Goal: Task Accomplishment & Management: Use online tool/utility

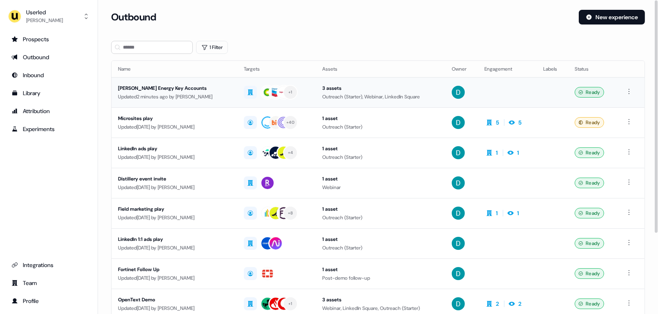
click at [206, 104] on td "Rystad Energy Key Accounts Updated 2 minutes ago by James Johnson" at bounding box center [175, 92] width 126 height 30
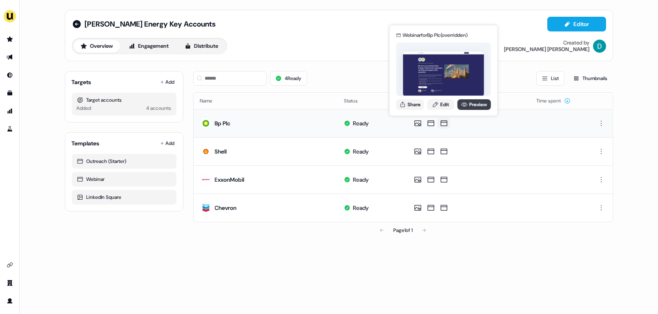
click at [479, 109] on link "Preview" at bounding box center [475, 104] width 34 height 11
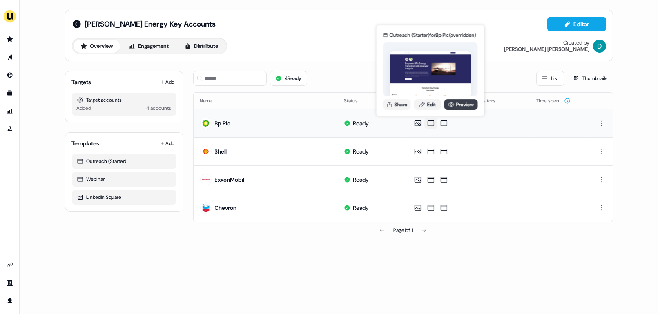
click at [452, 103] on icon at bounding box center [451, 105] width 6 height 4
click at [426, 107] on link "Edit" at bounding box center [427, 104] width 27 height 11
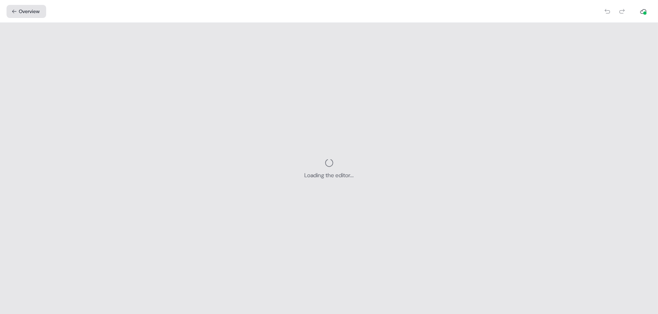
click at [24, 15] on button "Overview" at bounding box center [27, 11] width 40 height 13
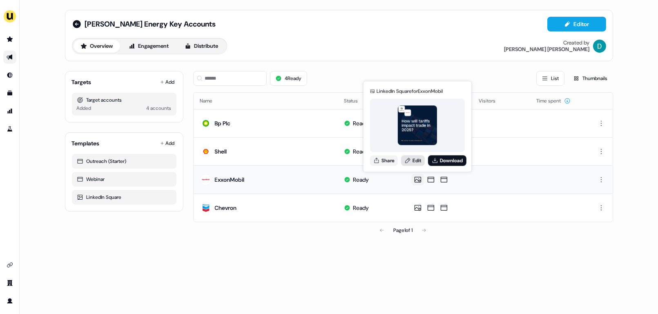
click at [418, 161] on link "Edit" at bounding box center [413, 160] width 24 height 11
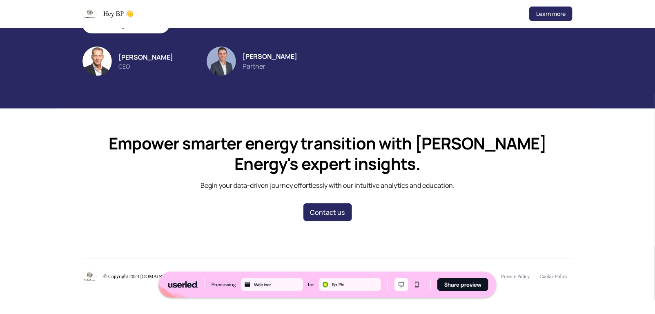
scroll to position [325, 0]
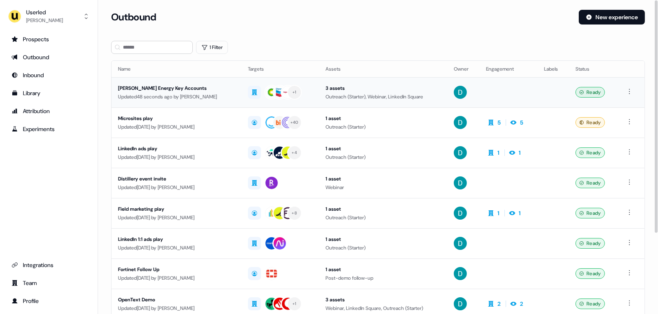
click at [212, 97] on div "Updated 48 seconds ago by Henry Li" at bounding box center [176, 97] width 117 height 8
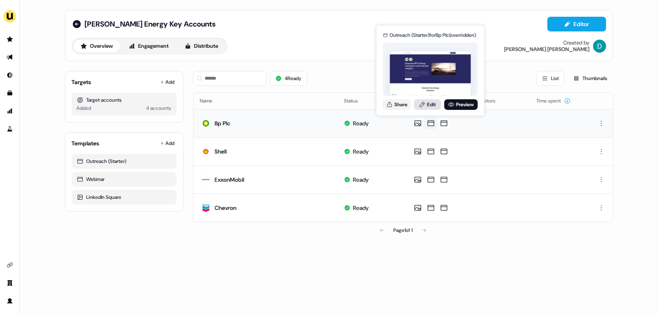
click at [431, 106] on link "Edit" at bounding box center [427, 104] width 27 height 11
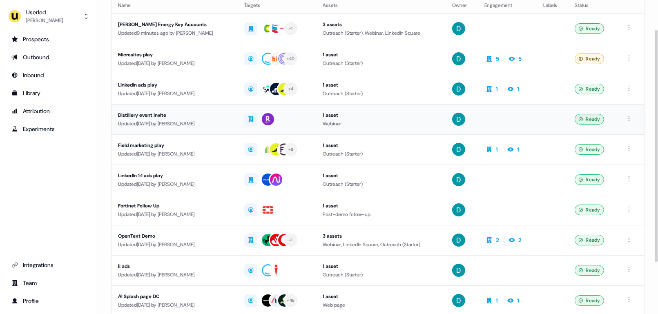
scroll to position [109, 0]
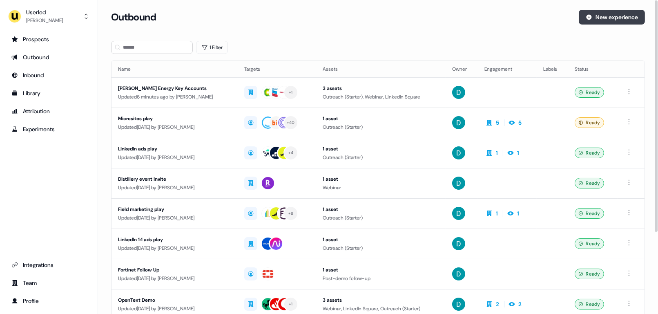
click at [605, 19] on button "New experience" at bounding box center [612, 17] width 66 height 15
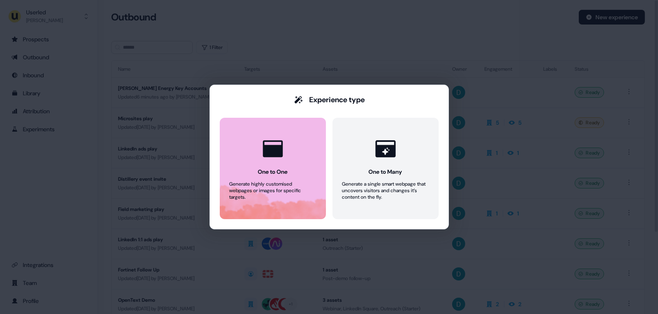
click at [313, 137] on button "One to One Generate highly customised webpages or images for specific targets." at bounding box center [273, 168] width 106 height 101
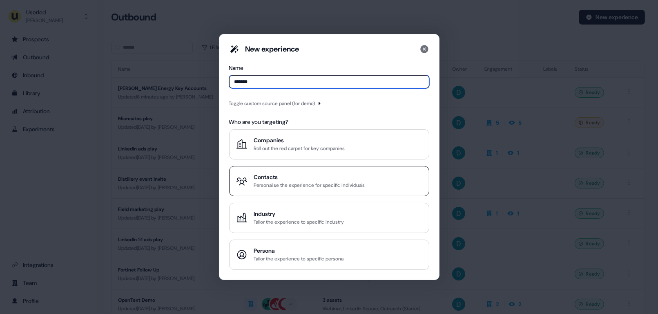
type input "*******"
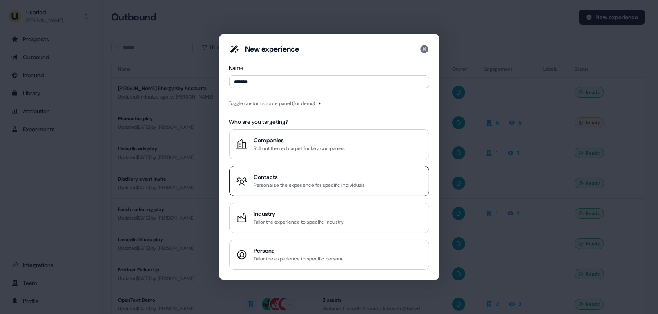
click at [297, 178] on div "Contacts" at bounding box center [309, 177] width 111 height 8
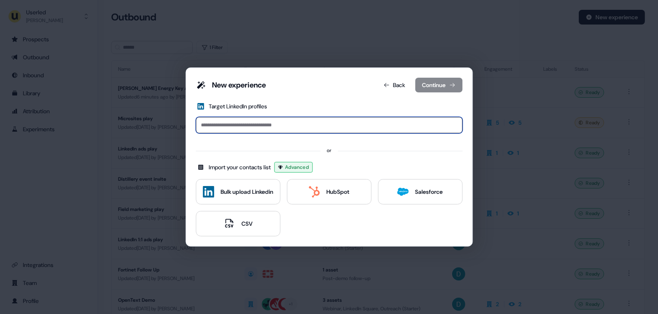
click at [275, 121] on input at bounding box center [329, 125] width 267 height 16
click at [389, 87] on div "New experience Back Continue" at bounding box center [329, 87] width 267 height 18
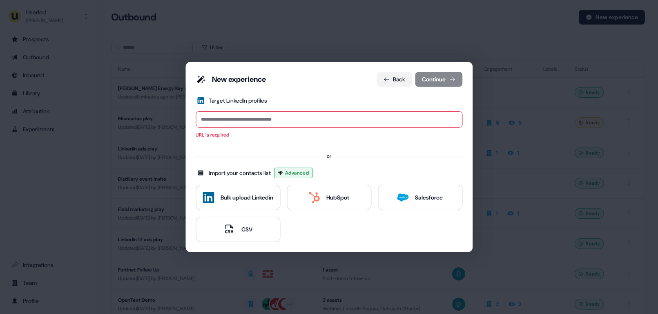
click at [382, 83] on button "Back" at bounding box center [394, 79] width 35 height 15
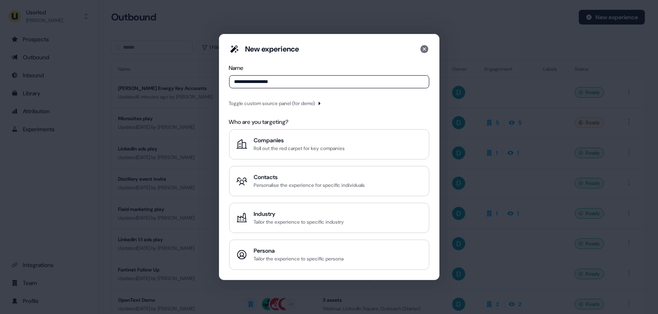
click at [236, 79] on input "**********" at bounding box center [329, 81] width 200 height 13
type input "**********"
click at [284, 139] on div "Companies" at bounding box center [299, 140] width 91 height 8
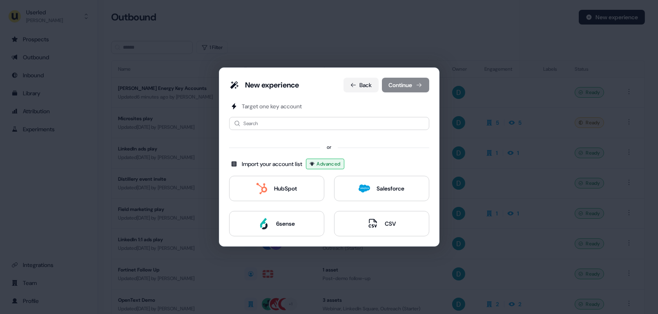
click at [352, 82] on icon at bounding box center [353, 85] width 7 height 7
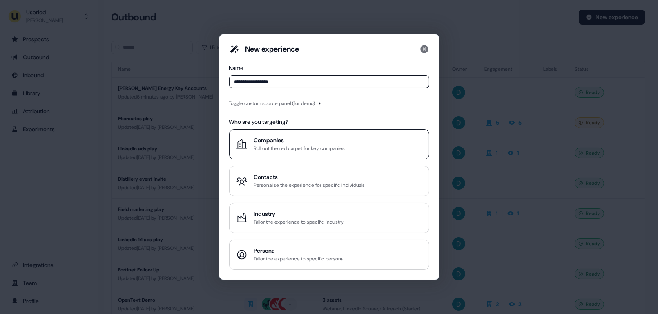
click at [309, 143] on div "Companies" at bounding box center [299, 140] width 91 height 8
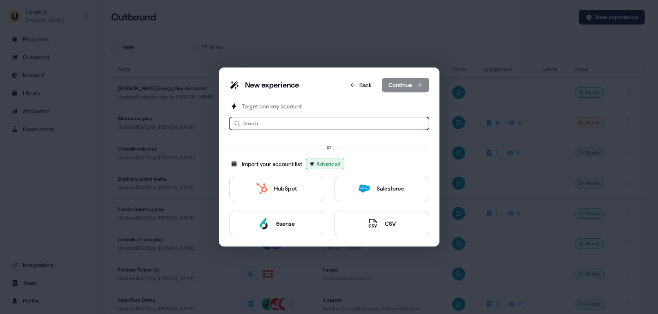
click at [322, 123] on input at bounding box center [329, 123] width 200 height 13
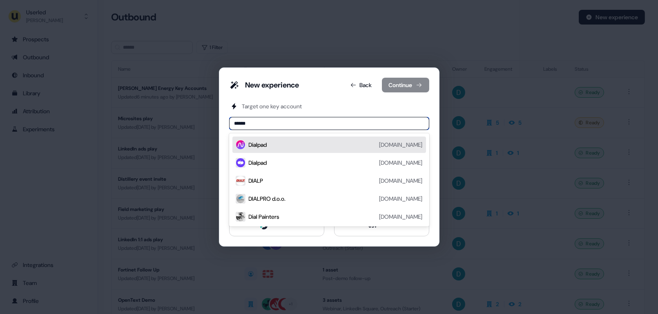
type input "*******"
click at [299, 145] on div "Dialpad dialpad.com" at bounding box center [336, 145] width 174 height 10
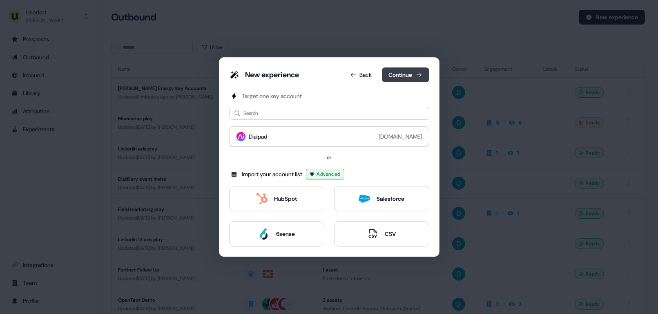
click at [403, 75] on button "Continue" at bounding box center [405, 74] width 47 height 15
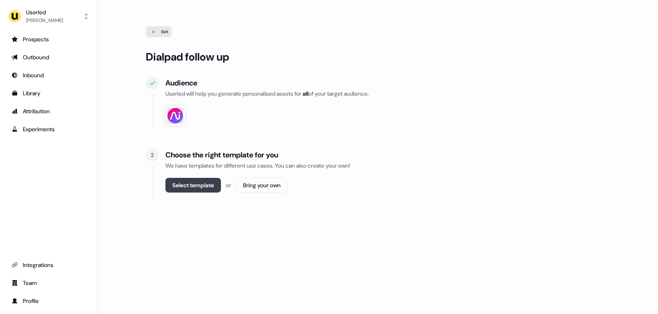
click at [188, 187] on button "Select template" at bounding box center [194, 185] width 56 height 15
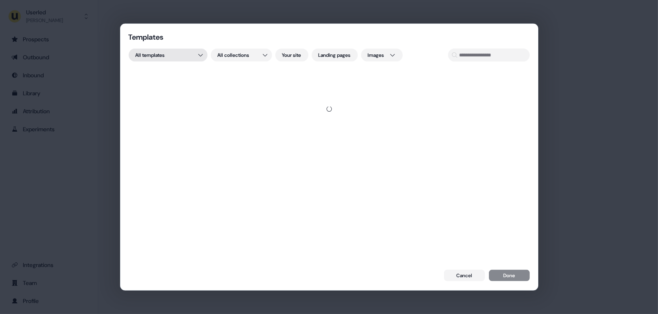
click at [166, 58] on div "Templates All templates All collections Your site Landing pages Images Cancel D…" at bounding box center [329, 157] width 658 height 314
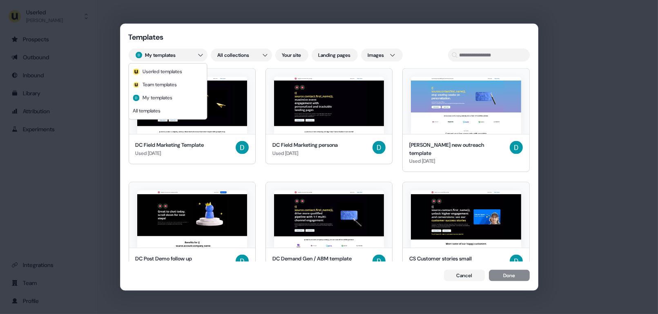
click at [178, 95] on img at bounding box center [192, 105] width 110 height 57
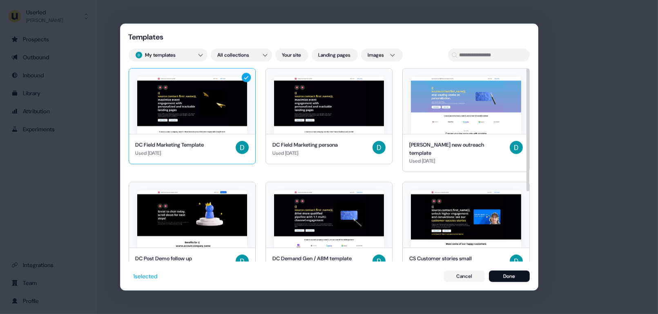
click at [180, 96] on img at bounding box center [192, 105] width 110 height 57
click at [159, 49] on div "Templates My templates All collections Your site Landing pages Images DC Field …" at bounding box center [329, 157] width 658 height 314
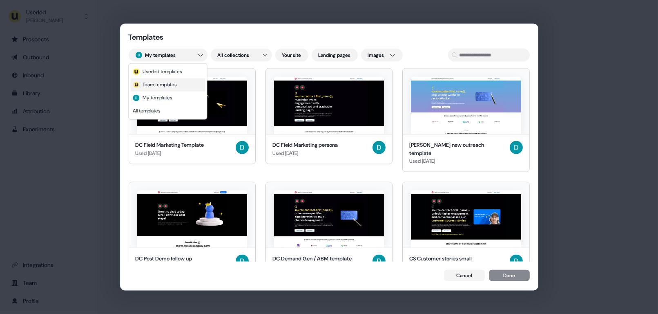
click at [188, 87] on div "Team templates" at bounding box center [167, 84] width 75 height 13
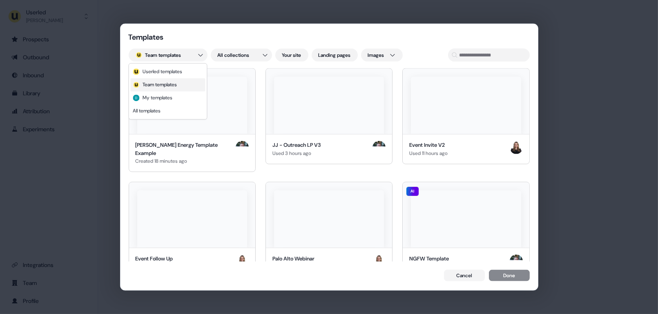
click at [188, 87] on div "Team templates" at bounding box center [167, 84] width 75 height 13
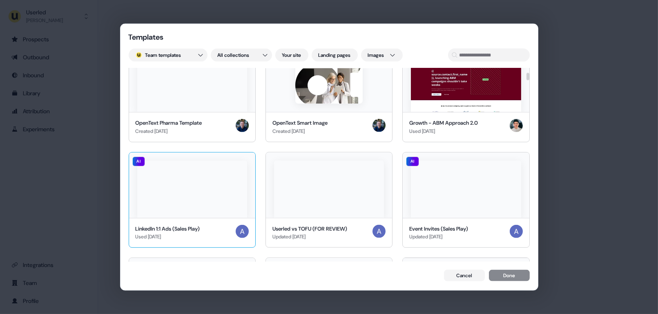
scroll to position [797, 0]
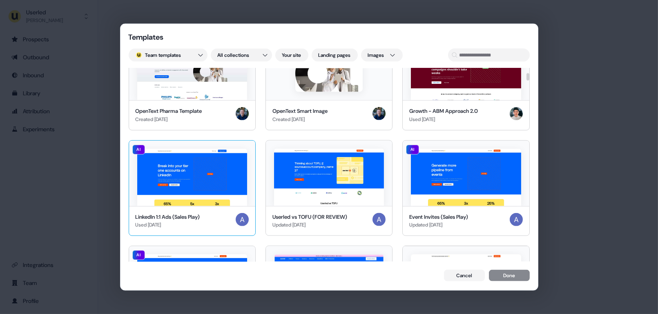
click at [214, 154] on img at bounding box center [192, 176] width 110 height 57
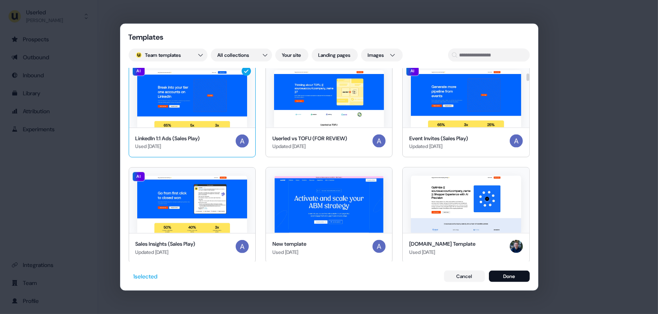
scroll to position [880, 0]
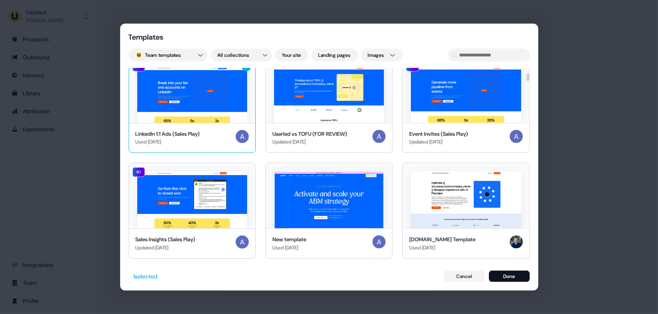
click at [214, 192] on img at bounding box center [192, 199] width 110 height 57
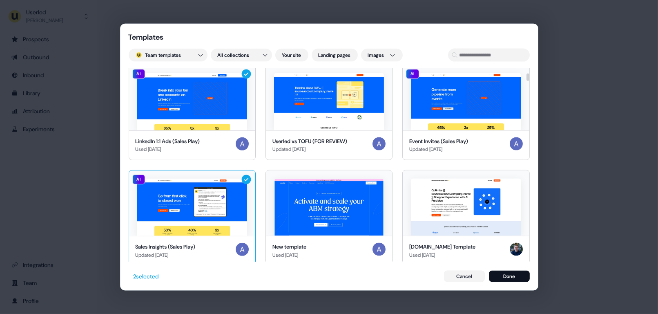
scroll to position [866, 0]
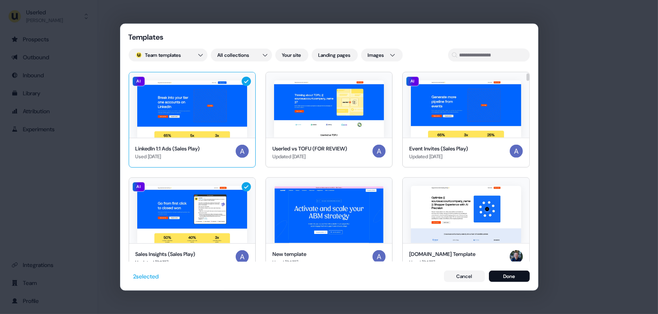
click at [244, 76] on icon at bounding box center [246, 80] width 9 height 9
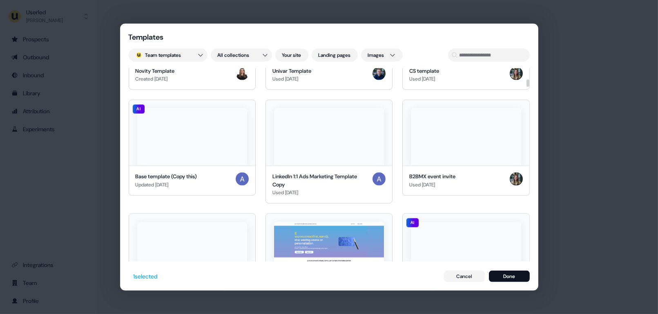
scroll to position [1961, 0]
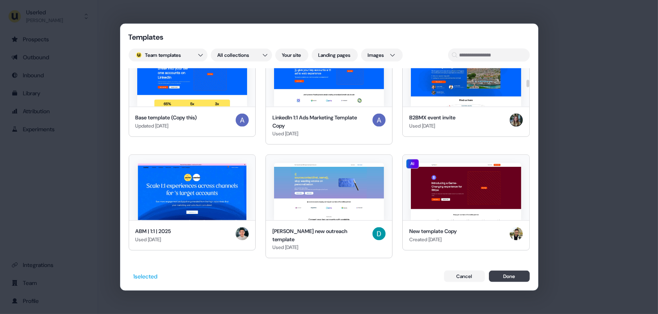
click at [509, 278] on button "Done" at bounding box center [509, 275] width 41 height 11
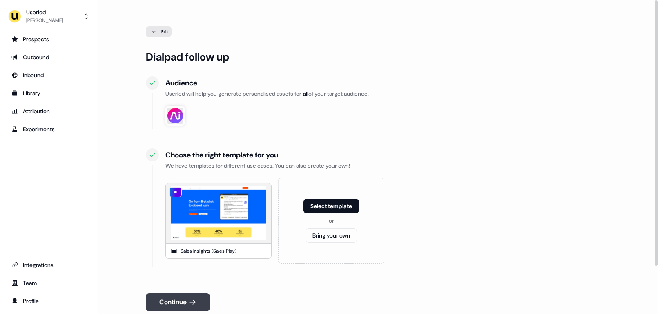
click at [197, 301] on icon at bounding box center [192, 302] width 8 height 8
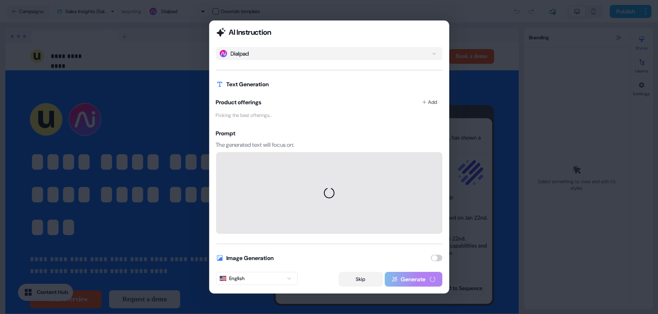
click at [353, 277] on button "Skip" at bounding box center [361, 279] width 45 height 15
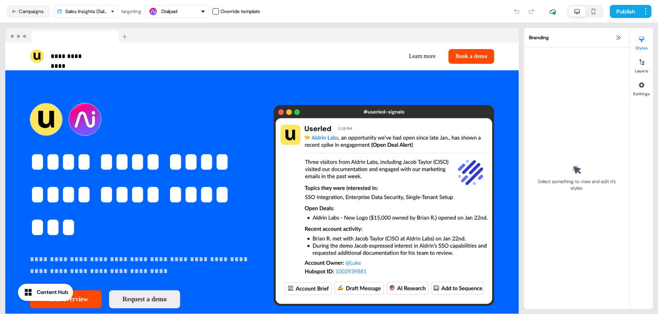
click at [91, 9] on html "**********" at bounding box center [329, 157] width 658 height 314
click at [36, 11] on html "**********" at bounding box center [329, 157] width 658 height 314
click at [29, 12] on button "Campaigns" at bounding box center [29, 11] width 44 height 13
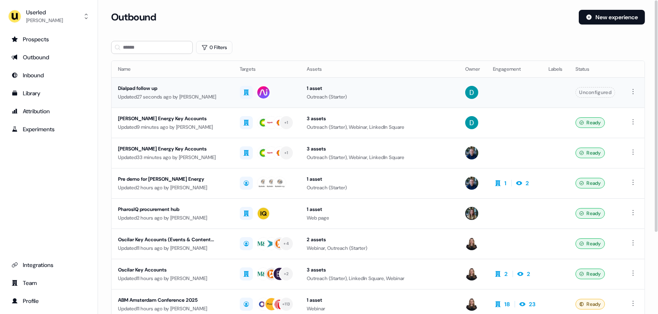
click at [155, 100] on div "Updated 27 seconds ago by David Cruickshank" at bounding box center [172, 97] width 109 height 8
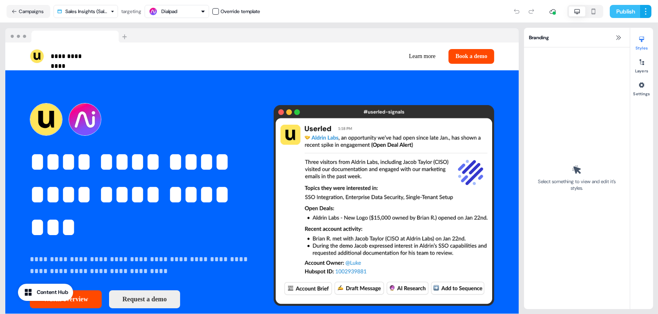
click at [628, 15] on button "Publish" at bounding box center [625, 11] width 30 height 13
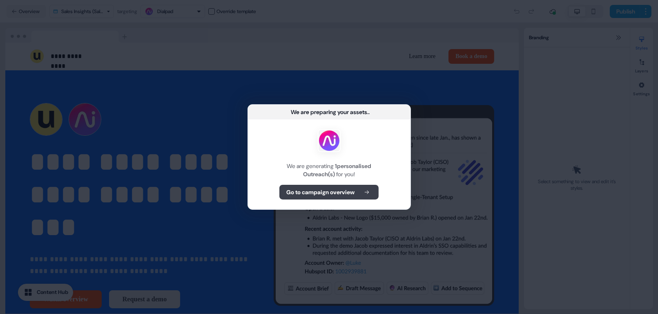
click at [306, 195] on b "Go to campaign overview" at bounding box center [320, 192] width 68 height 8
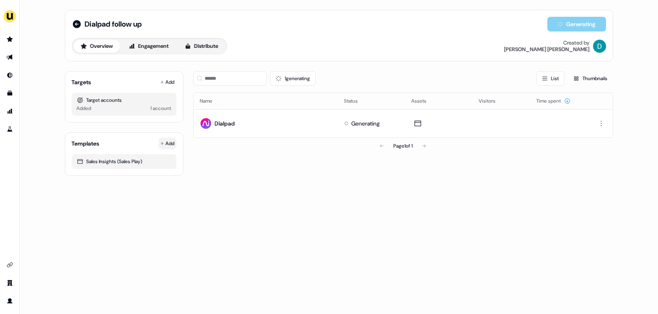
click at [171, 144] on html "For the best experience switch devices to a bigger screen. Go to Userled.io Dia…" at bounding box center [329, 157] width 658 height 314
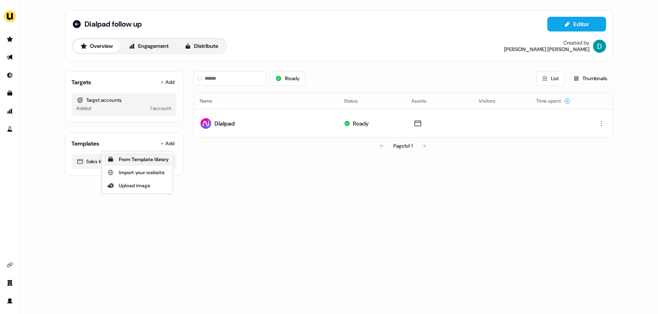
click at [166, 161] on span "From Template library" at bounding box center [144, 159] width 50 height 7
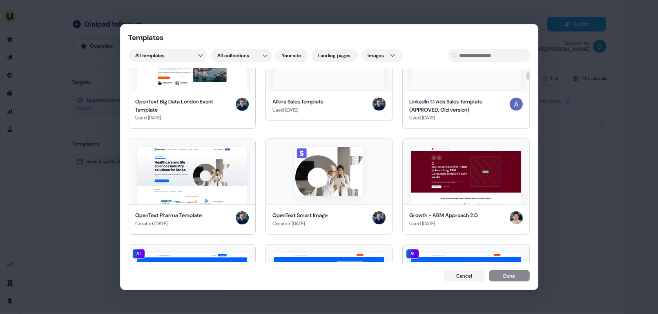
scroll to position [699, 0]
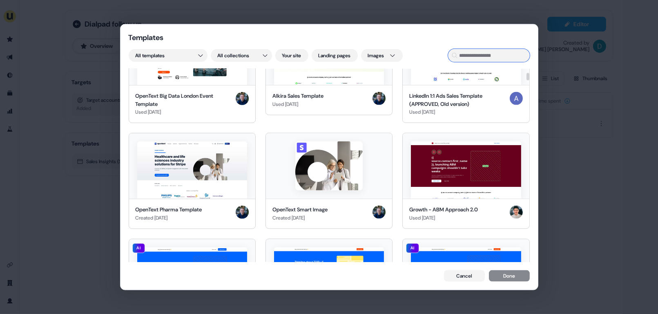
click at [487, 57] on input at bounding box center [489, 55] width 82 height 13
type input "*"
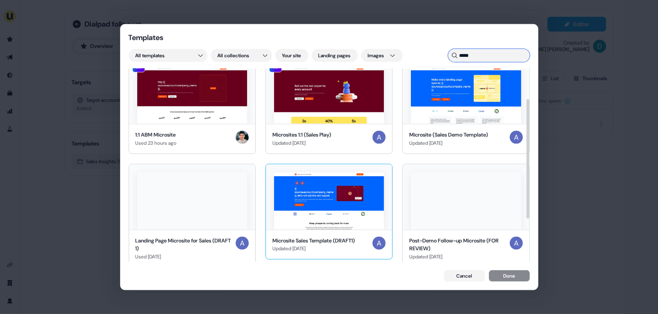
scroll to position [0, 0]
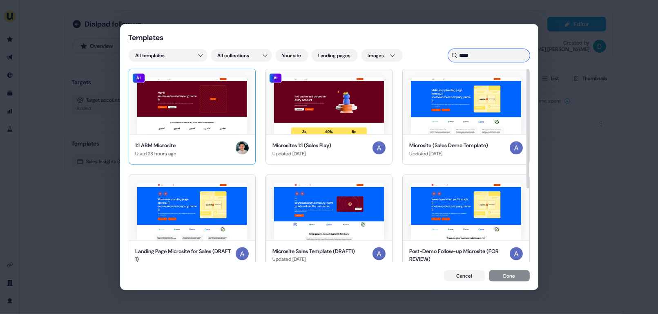
type input "*****"
click at [224, 124] on img at bounding box center [192, 105] width 110 height 57
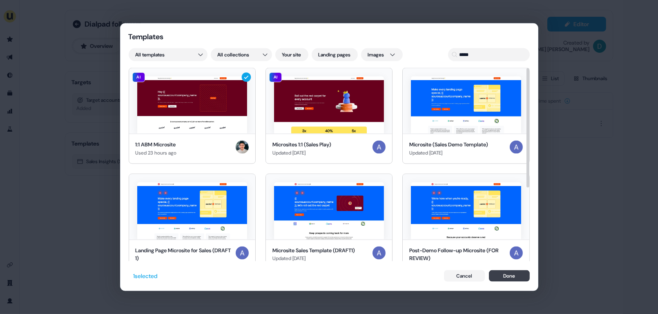
click at [514, 277] on button "Done" at bounding box center [509, 275] width 41 height 11
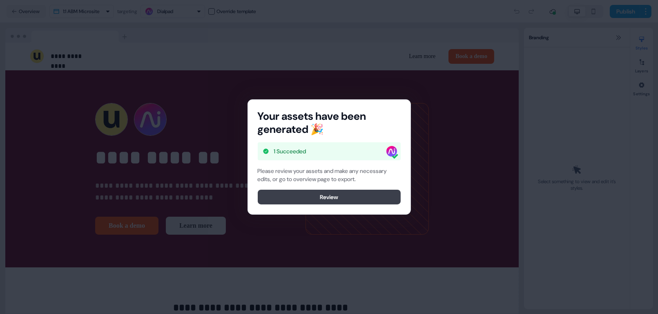
click at [349, 198] on button "Review" at bounding box center [329, 197] width 143 height 15
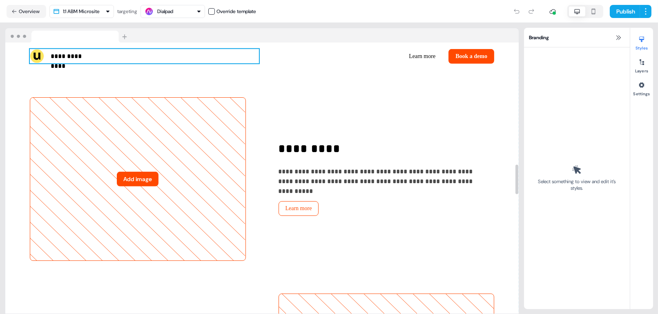
scroll to position [787, 0]
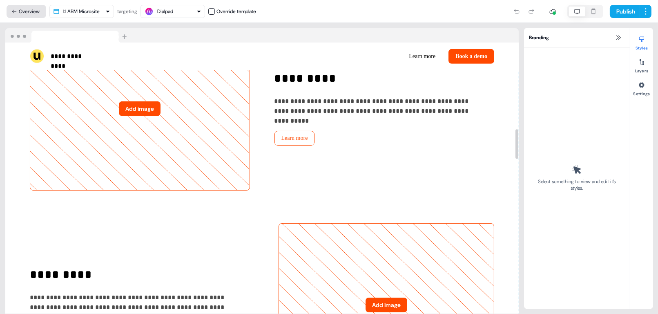
click at [27, 14] on button "Overview" at bounding box center [27, 11] width 40 height 13
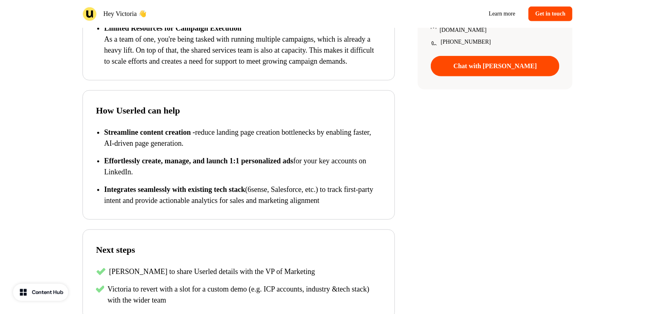
scroll to position [282, 0]
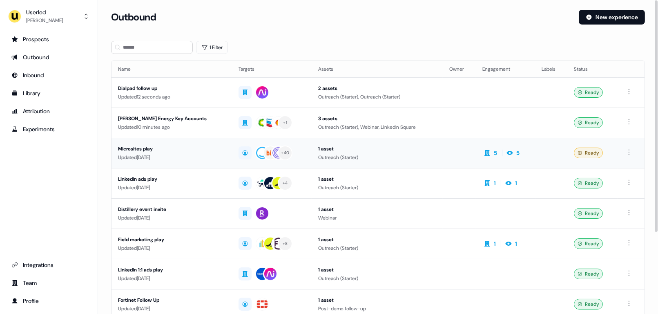
click at [192, 163] on td "Microsites play Updated 4 days ago" at bounding box center [172, 153] width 121 height 30
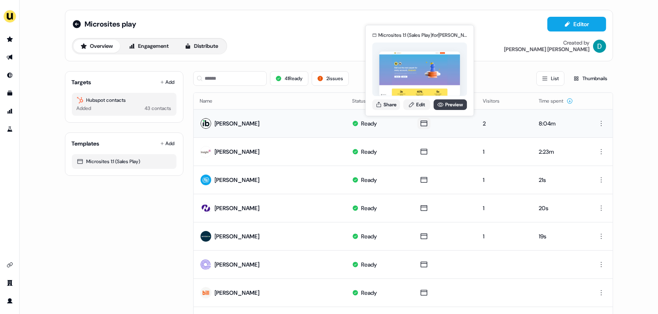
click at [444, 103] on link "Preview" at bounding box center [451, 104] width 34 height 11
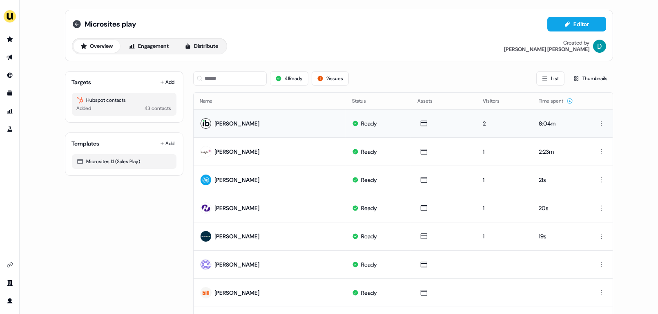
click at [75, 20] on icon at bounding box center [77, 24] width 10 height 10
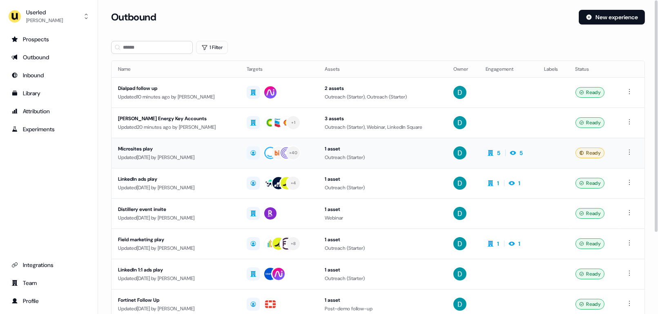
click at [163, 147] on div "Microsites play" at bounding box center [176, 149] width 116 height 8
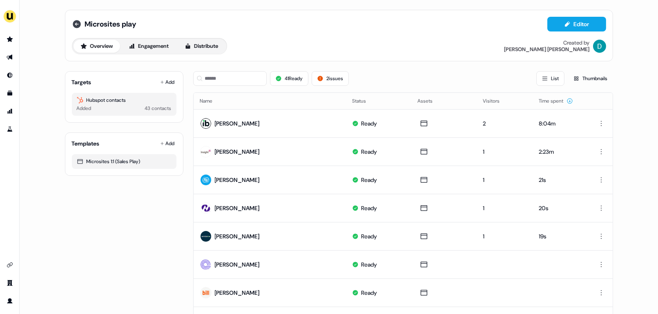
click at [74, 23] on icon at bounding box center [77, 24] width 10 height 10
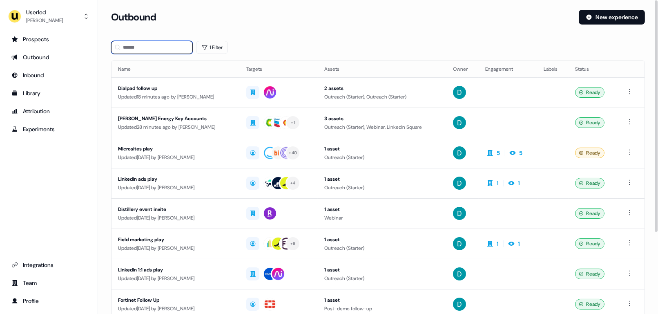
click at [132, 51] on input at bounding box center [152, 47] width 82 height 13
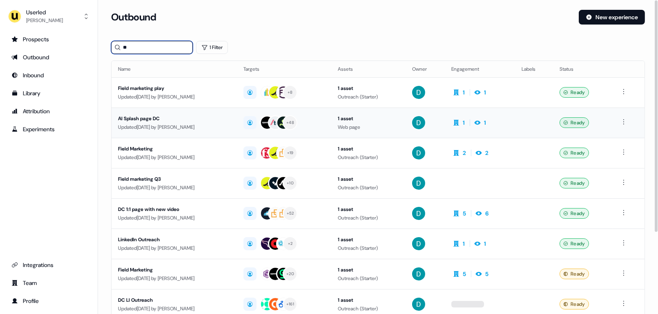
type input "**"
click at [150, 127] on div "Updated 7 days ago by David Cruickshank" at bounding box center [174, 127] width 112 height 8
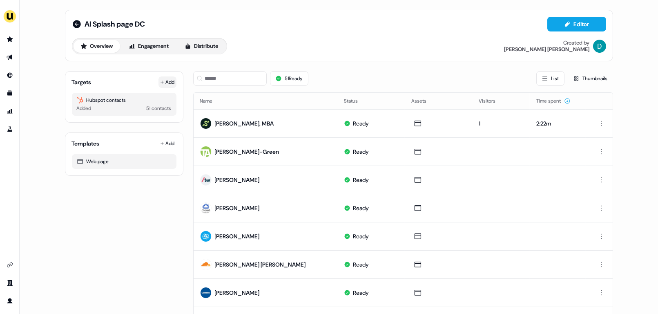
click at [165, 76] on button "Add" at bounding box center [168, 81] width 18 height 11
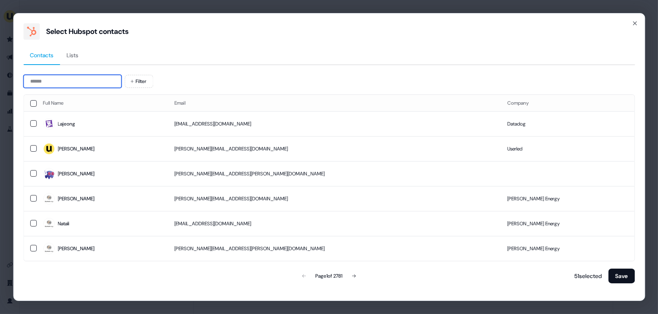
click at [72, 85] on input at bounding box center [72, 81] width 98 height 13
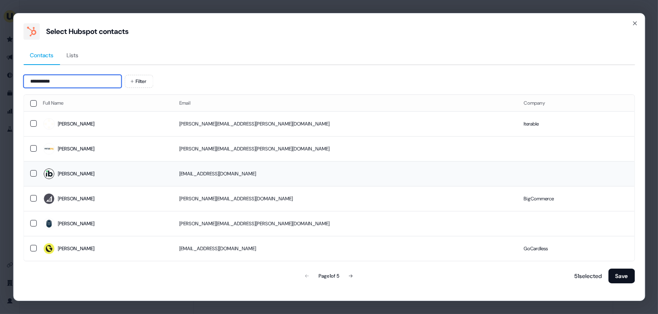
type input "*********"
click at [110, 168] on span "Elizabeth" at bounding box center [104, 173] width 123 height 11
click at [607, 273] on div "52 selected Save" at bounding box center [602, 276] width 65 height 16
click at [621, 274] on button "Save" at bounding box center [621, 275] width 27 height 15
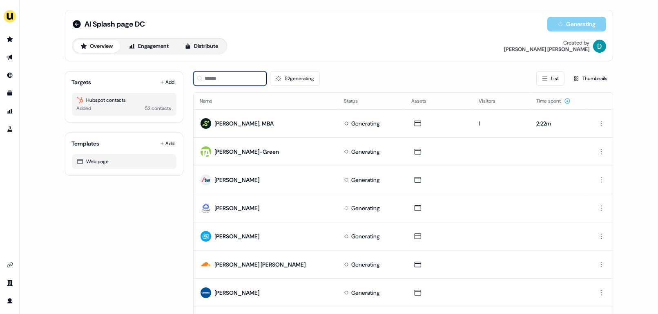
click at [239, 78] on input at bounding box center [230, 78] width 74 height 15
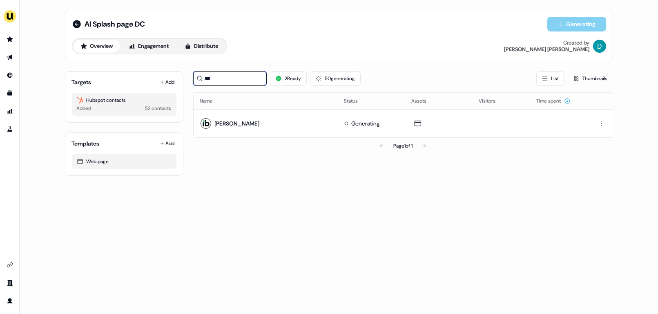
type input "***"
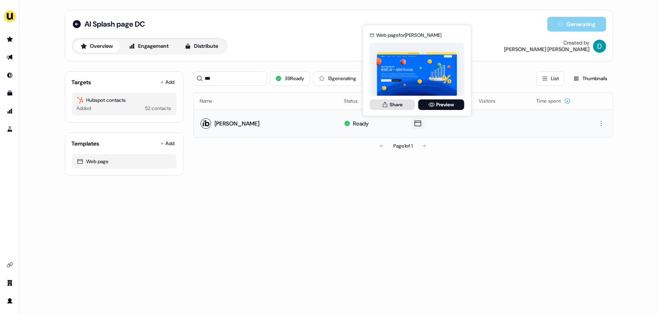
click at [394, 107] on button "Share" at bounding box center [392, 104] width 45 height 11
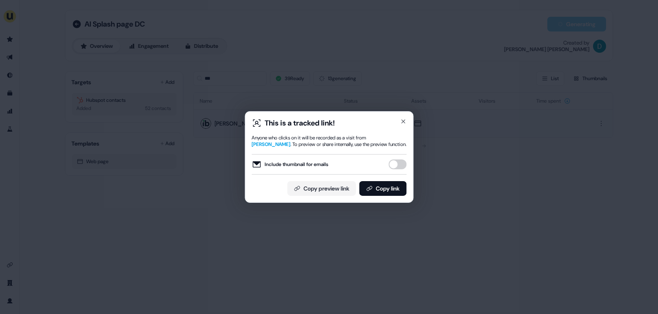
click at [397, 164] on button "Include thumbnail for emails" at bounding box center [398, 164] width 18 height 10
drag, startPoint x: 395, startPoint y: 183, endPoint x: 387, endPoint y: 174, distance: 11.9
click at [395, 183] on button "Copy link" at bounding box center [382, 188] width 47 height 15
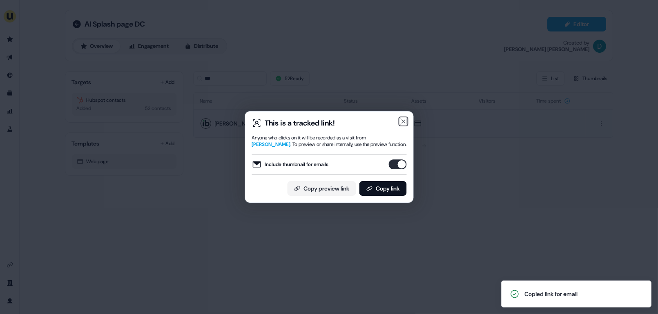
click at [405, 121] on icon "button" at bounding box center [403, 121] width 7 height 7
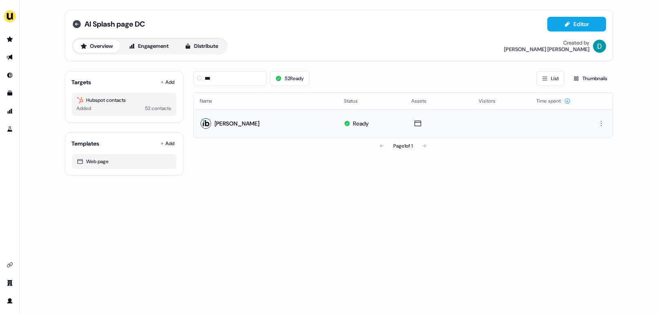
click at [79, 21] on icon at bounding box center [77, 24] width 8 height 8
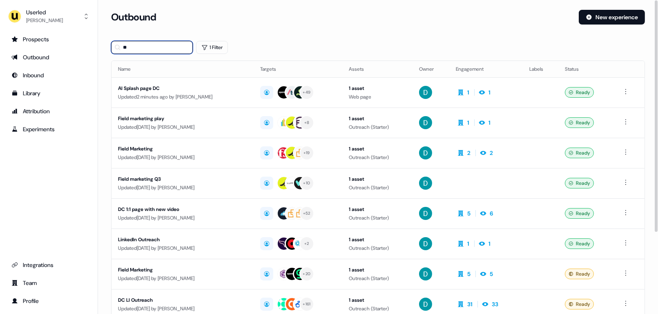
click at [158, 51] on input "**" at bounding box center [152, 47] width 82 height 13
type input "*"
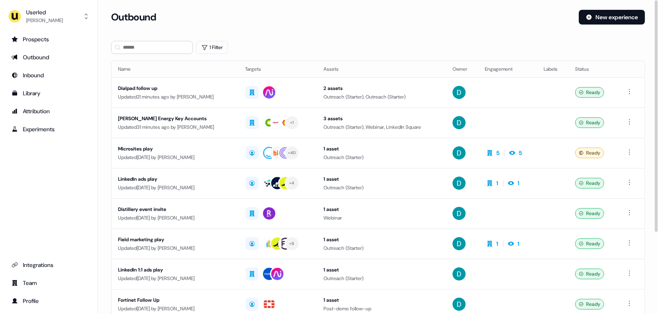
click at [286, 37] on section "Loading... Outbound New experience 1 Filter Name Targets Assets Owner Engagemen…" at bounding box center [378, 218] width 560 height 416
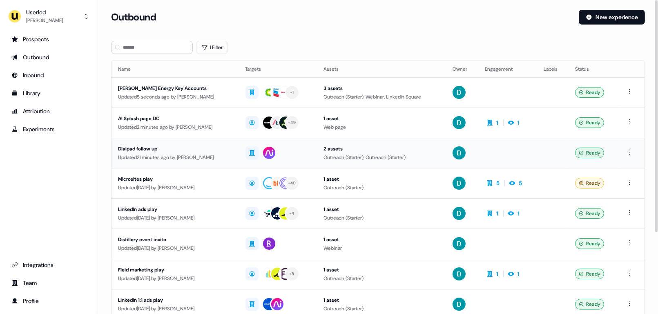
click at [172, 157] on div "Updated 21 minutes ago by David Cruickshank" at bounding box center [175, 157] width 114 height 8
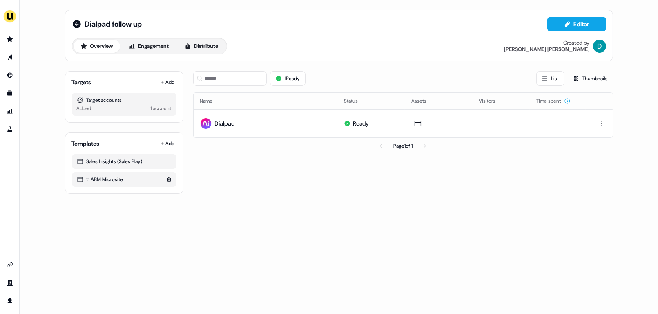
click at [123, 181] on div "1:1 ABM Microsite" at bounding box center [124, 179] width 95 height 8
click at [168, 140] on html "For the best experience switch devices to a bigger screen. Go to Userled.io Dia…" at bounding box center [329, 157] width 658 height 314
click at [139, 164] on div "From Template library" at bounding box center [137, 159] width 68 height 13
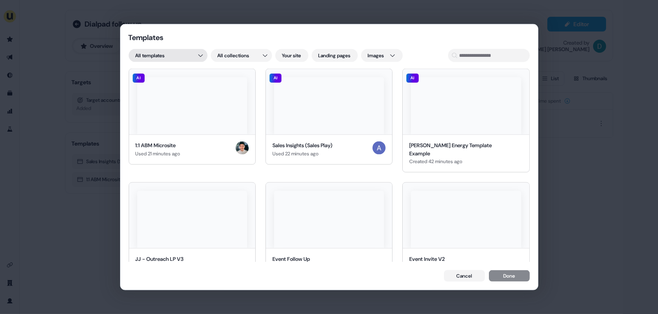
click at [173, 53] on div "Templates All templates All collections Your site Landing pages Images AI 1:1 A…" at bounding box center [329, 157] width 658 height 314
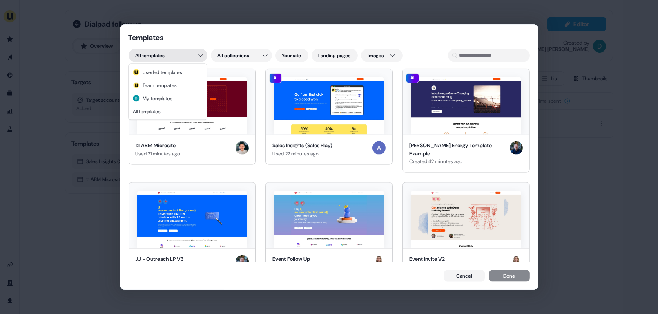
click at [173, 53] on div "Templates All templates All collections Your site Landing pages Images AI 1:1 A…" at bounding box center [329, 157] width 658 height 314
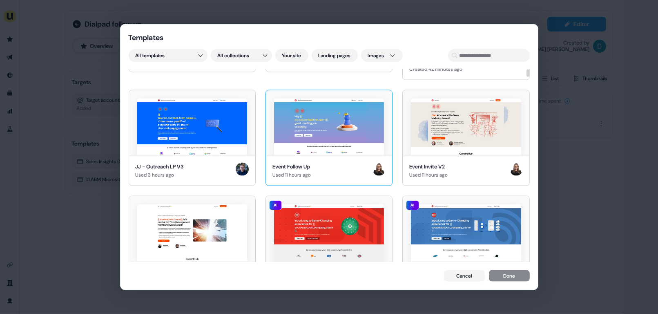
scroll to position [103, 0]
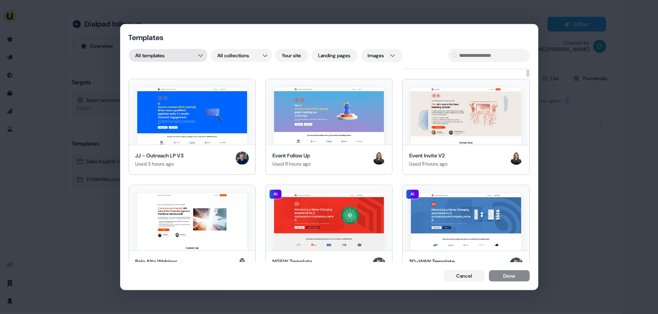
click at [177, 57] on div "Templates All templates All collections Your site Landing pages Images AI 1:1 A…" at bounding box center [329, 157] width 658 height 314
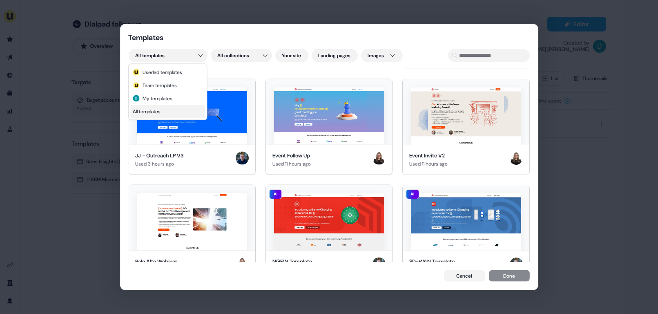
click at [186, 105] on div "All templates" at bounding box center [167, 111] width 75 height 13
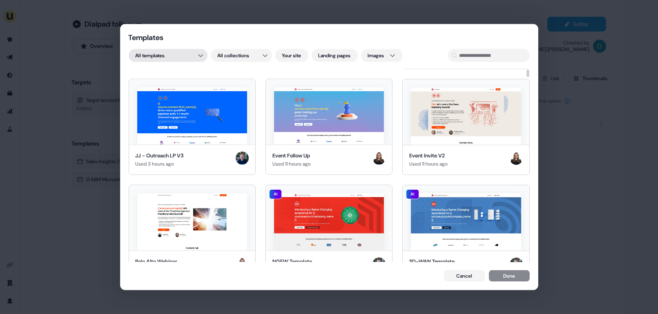
click at [164, 60] on div "Templates All templates All collections Your site Landing pages Images AI 1:1 A…" at bounding box center [329, 157] width 658 height 314
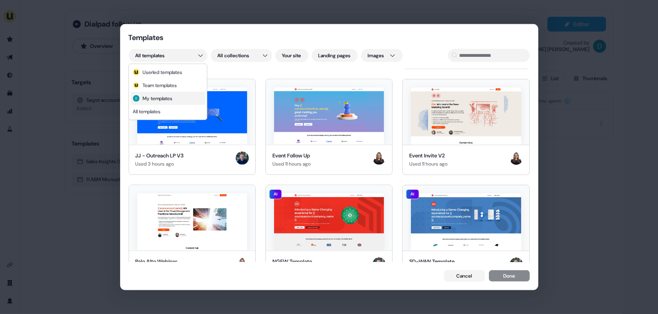
click at [172, 98] on span "My templates" at bounding box center [158, 98] width 30 height 7
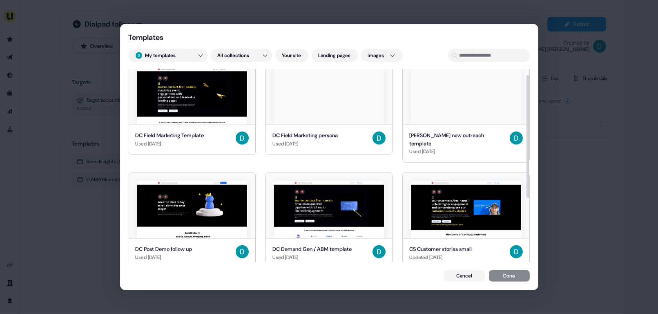
scroll to position [0, 0]
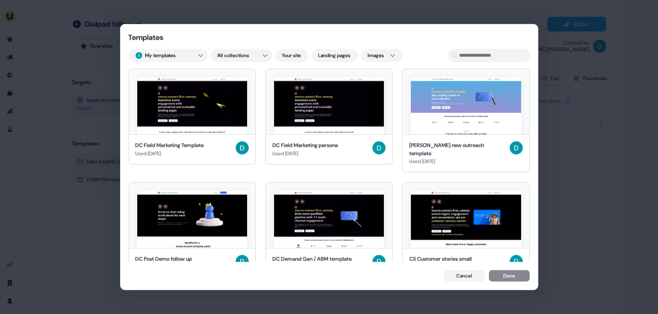
click at [164, 57] on div "Templates My templates All collections Your site Landing pages Images DC Field …" at bounding box center [329, 157] width 658 height 314
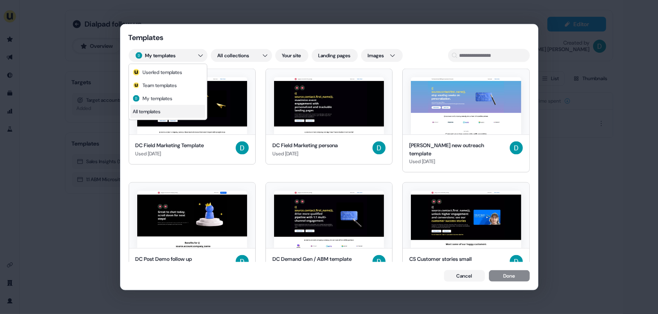
click at [184, 105] on div "All templates" at bounding box center [167, 111] width 75 height 13
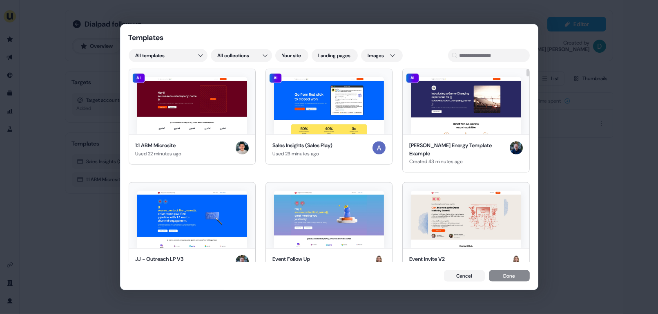
click at [584, 144] on div "Templates All templates All collections Your site Landing pages Images AI 1:1 A…" at bounding box center [329, 157] width 658 height 314
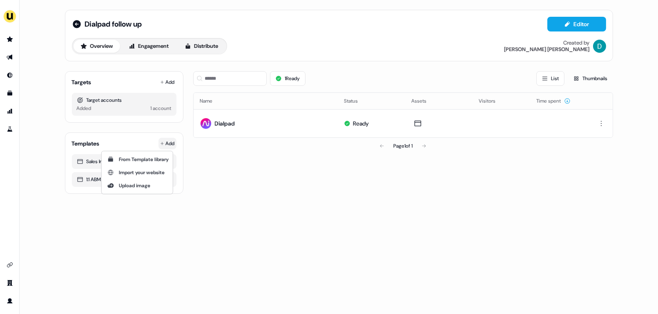
click at [176, 145] on html "For the best experience switch devices to a bigger screen. Go to Userled.io Dia…" at bounding box center [329, 157] width 658 height 314
click at [164, 143] on html "For the best experience switch devices to a bigger screen. Go to Userled.io Dia…" at bounding box center [329, 157] width 658 height 314
click at [169, 145] on html "For the best experience switch devices to a bigger screen. Go to Userled.io Dia…" at bounding box center [329, 157] width 658 height 314
click at [166, 157] on span "From Template library" at bounding box center [144, 159] width 50 height 7
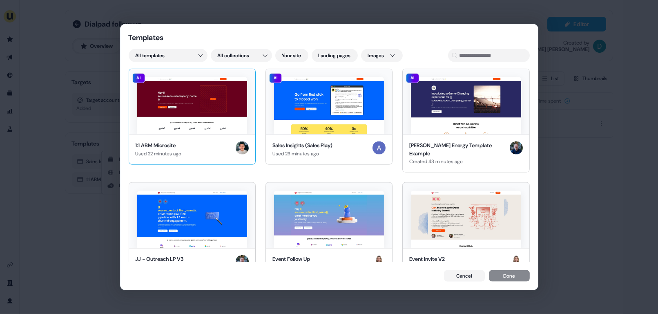
click at [153, 157] on div "Used 22 minutes ago" at bounding box center [159, 153] width 46 height 8
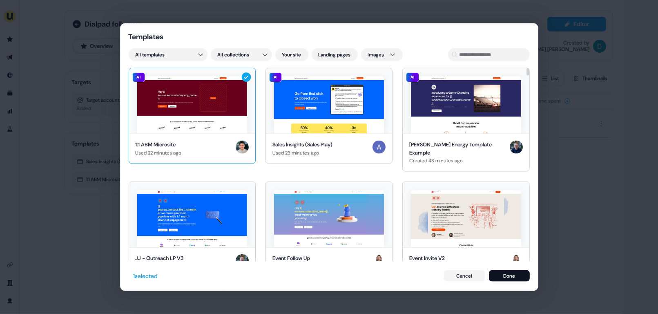
click at [186, 112] on img at bounding box center [192, 104] width 110 height 57
click at [468, 50] on input at bounding box center [489, 54] width 82 height 13
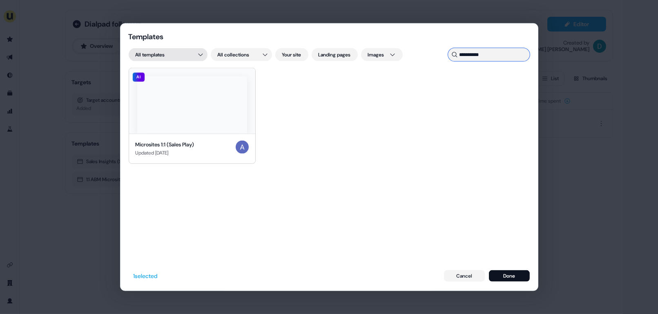
type input "**********"
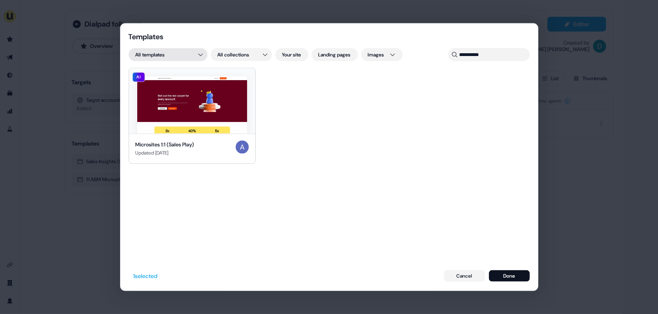
click at [178, 53] on div "**********" at bounding box center [329, 157] width 658 height 314
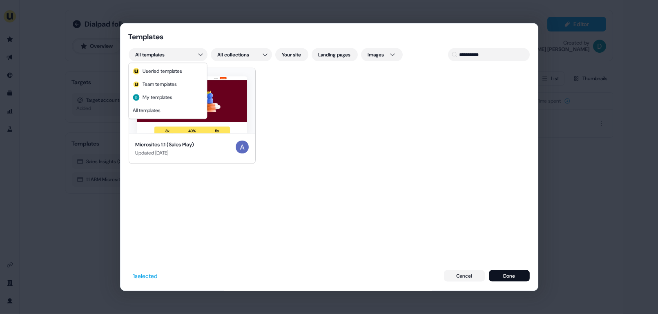
click at [195, 104] on div "All templates" at bounding box center [167, 110] width 75 height 13
click at [189, 95] on img at bounding box center [192, 104] width 110 height 57
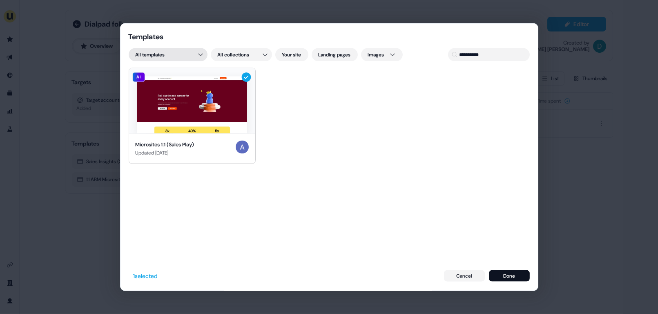
click at [172, 49] on div "**********" at bounding box center [329, 157] width 658 height 314
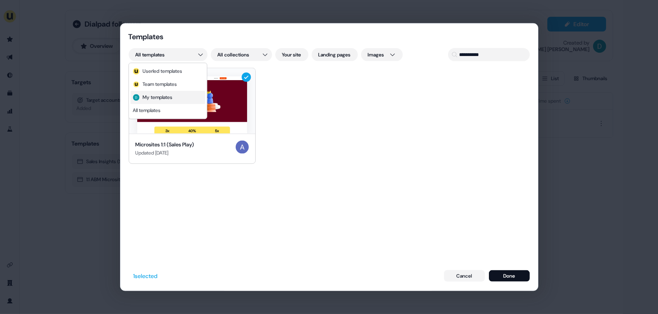
click at [181, 96] on div "My templates" at bounding box center [167, 97] width 75 height 13
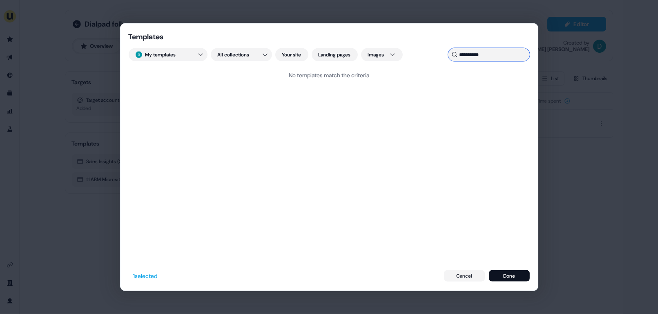
drag, startPoint x: 513, startPoint y: 52, endPoint x: 420, endPoint y: 55, distance: 92.4
click at [420, 55] on div "**********" at bounding box center [329, 54] width 401 height 13
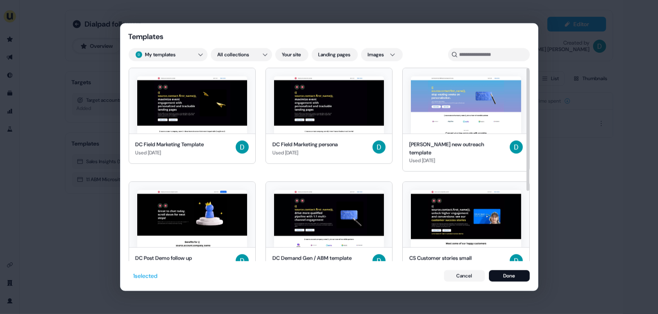
click at [605, 153] on div "Templates My templates All collections Your site Landing pages Images DC Field …" at bounding box center [329, 157] width 658 height 314
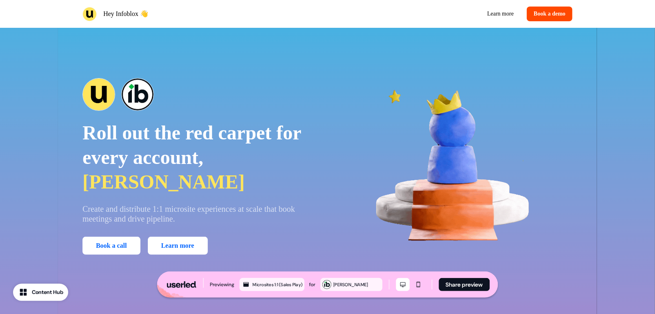
scroll to position [7, 0]
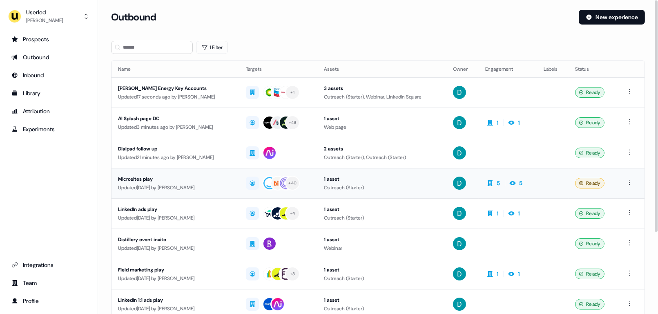
click at [197, 178] on div "Microsites play" at bounding box center [175, 179] width 115 height 8
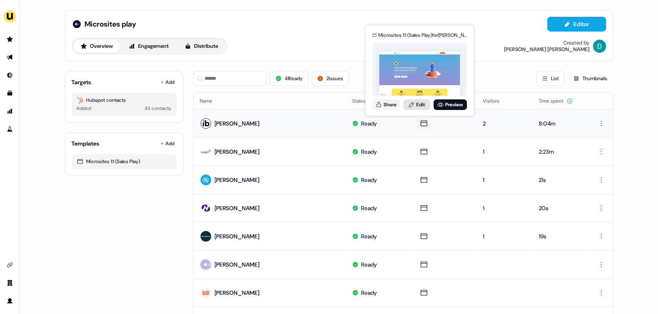
click at [414, 106] on icon at bounding box center [411, 104] width 7 height 7
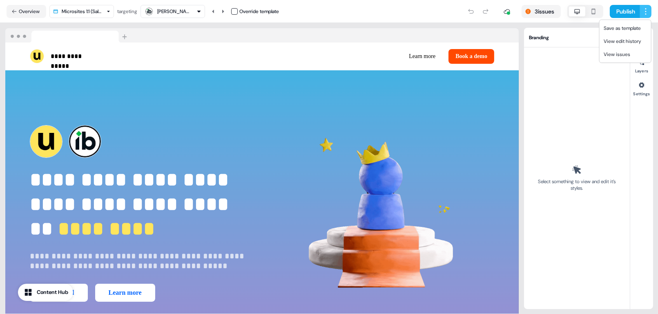
click at [649, 12] on html "**********" at bounding box center [329, 157] width 658 height 314
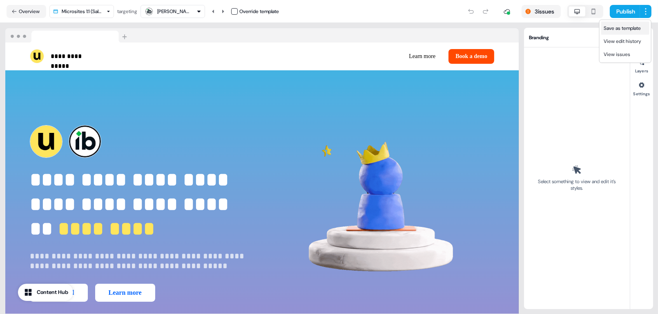
click at [640, 29] on span "Save as template" at bounding box center [622, 28] width 37 height 7
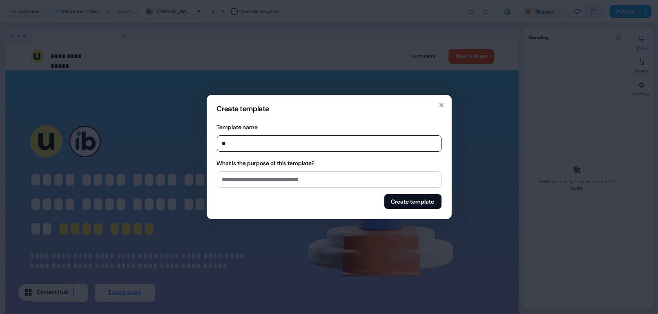
type input "*"
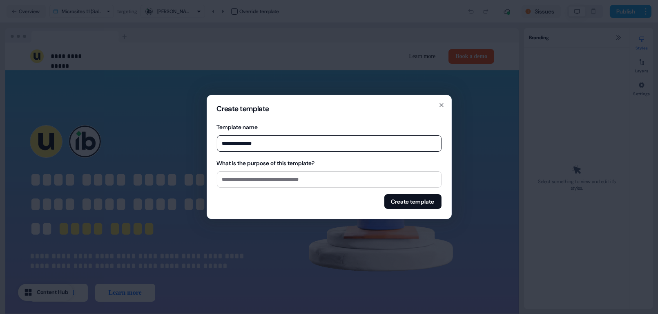
type input "**********"
click at [299, 188] on div "**********" at bounding box center [329, 160] width 225 height 96
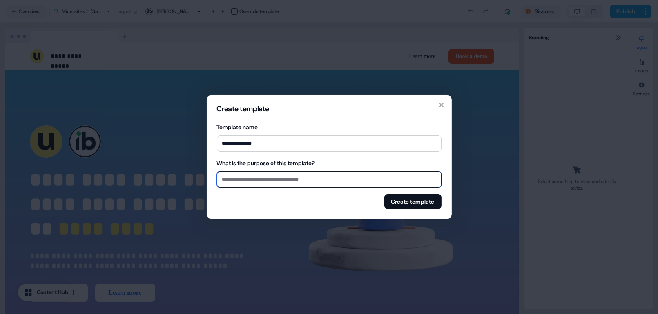
click at [295, 182] on input "What is the purpose of this template?" at bounding box center [329, 179] width 225 height 16
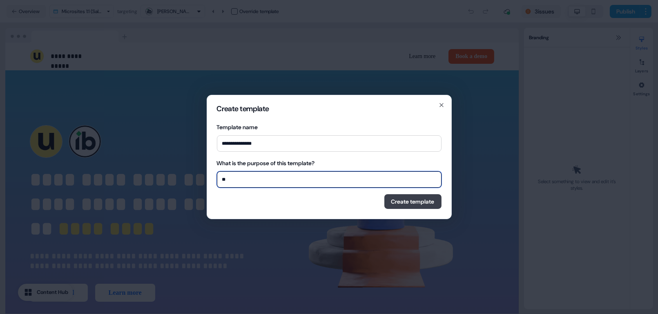
type input "*"
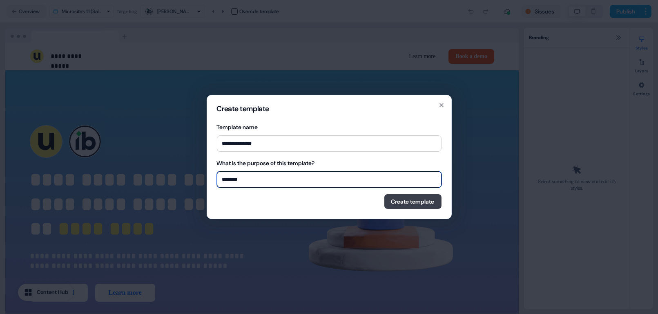
type input "********"
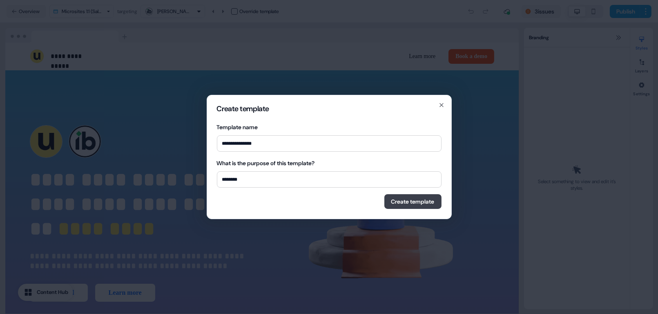
click at [422, 202] on button "Create template" at bounding box center [413, 201] width 57 height 15
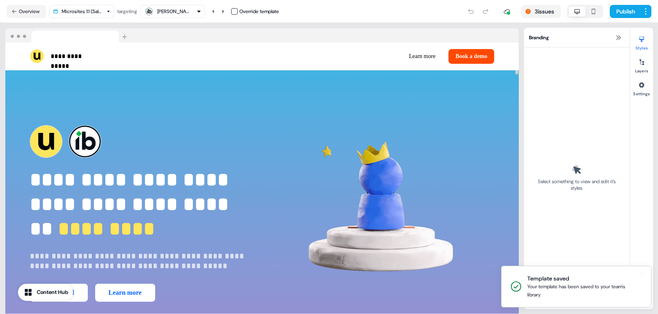
click at [595, 288] on div "Your template has been saved to your team's library" at bounding box center [583, 290] width 111 height 16
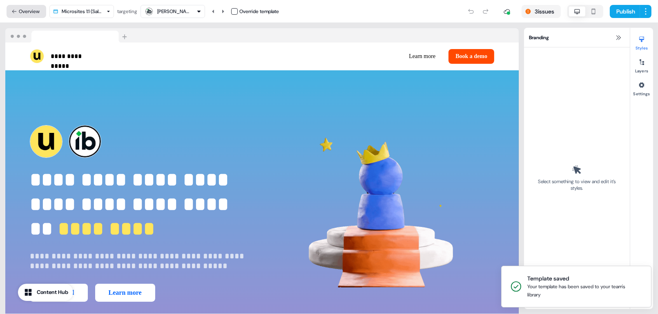
click at [32, 11] on button "Overview" at bounding box center [27, 11] width 40 height 13
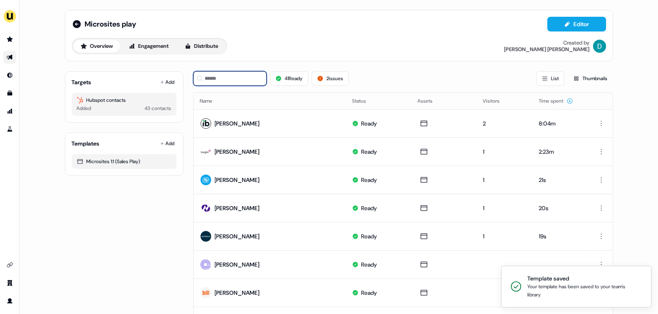
click at [239, 76] on input at bounding box center [230, 78] width 74 height 15
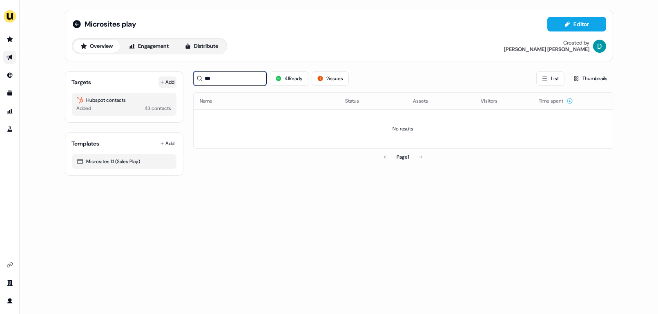
type input "***"
click at [171, 83] on button "Add" at bounding box center [168, 81] width 18 height 11
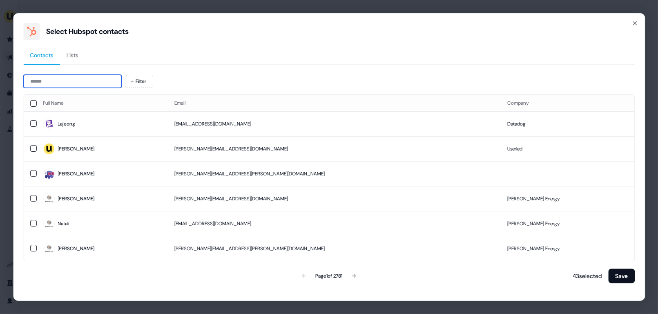
click at [97, 86] on input at bounding box center [72, 81] width 98 height 13
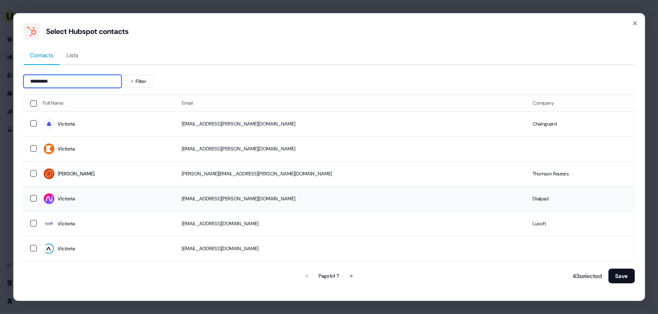
type input "********"
click at [157, 191] on td "Victoria" at bounding box center [106, 198] width 139 height 25
click at [618, 276] on button "Save" at bounding box center [621, 275] width 27 height 15
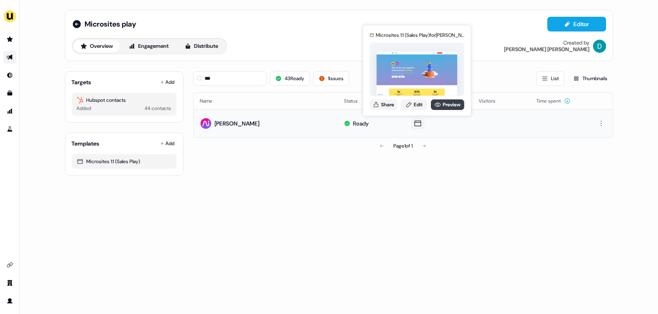
click at [443, 101] on link "Preview" at bounding box center [448, 104] width 34 height 11
click at [386, 105] on button "Share" at bounding box center [384, 104] width 28 height 11
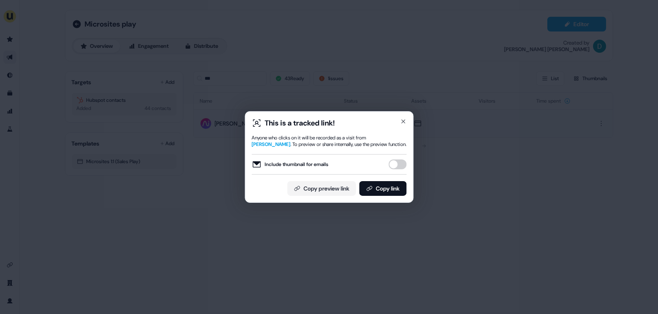
click at [398, 159] on button "Include thumbnail for emails" at bounding box center [398, 164] width 18 height 10
click at [397, 186] on button "Copy link" at bounding box center [382, 188] width 47 height 15
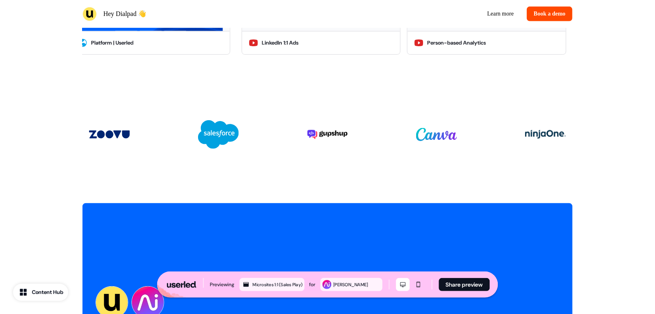
scroll to position [1865, 0]
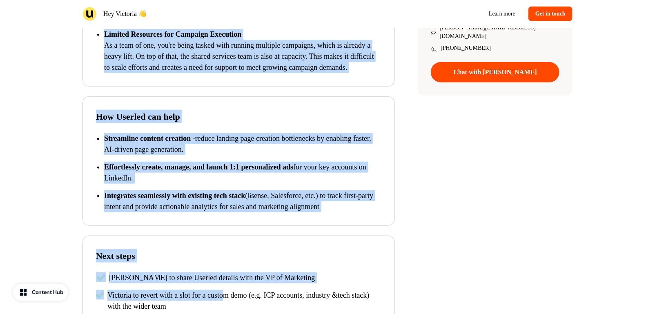
scroll to position [344, 0]
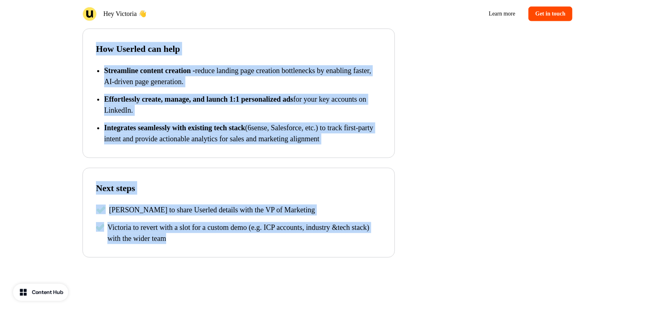
drag, startPoint x: 103, startPoint y: 115, endPoint x: 229, endPoint y: 246, distance: 181.2
click at [229, 246] on div "Key challenges Landing Page Bottlenecks Due to Web Team Constraints You're expe…" at bounding box center [244, 66] width 322 height 384
copy div "Landing Page Bottlenecks Due to Web Team Constraints You're experiencing signif…"
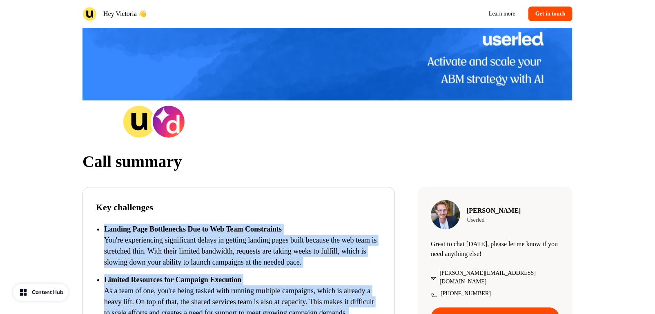
scroll to position [7, 0]
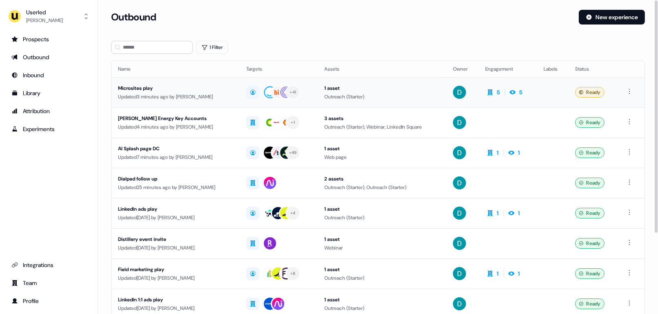
click at [412, 95] on div "Outreach (Starter)" at bounding box center [382, 97] width 116 height 8
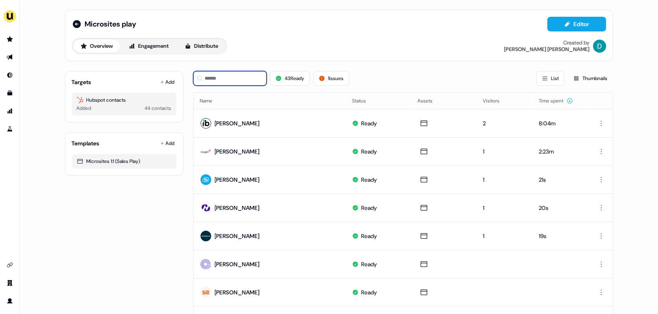
click at [214, 81] on input at bounding box center [230, 78] width 74 height 15
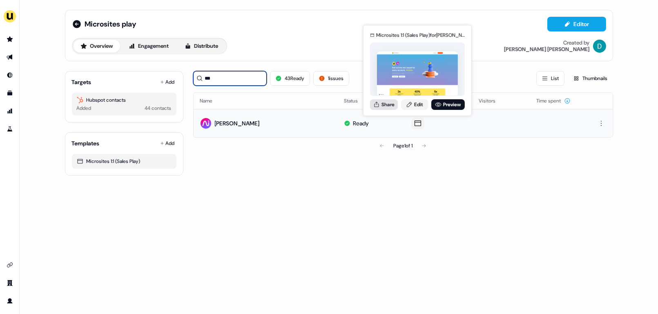
type input "***"
click at [385, 104] on button "Share" at bounding box center [384, 104] width 28 height 11
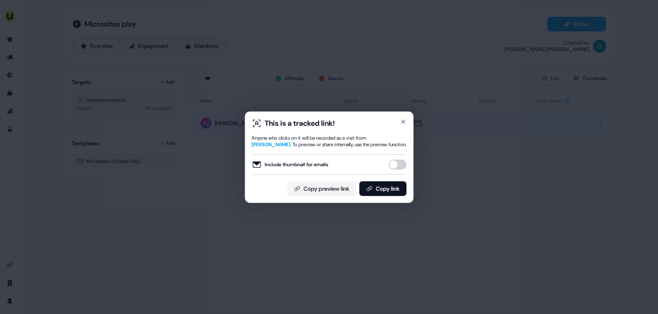
click at [394, 166] on button "Include thumbnail for emails" at bounding box center [398, 165] width 18 height 10
click at [388, 186] on button "Copy link" at bounding box center [382, 188] width 47 height 15
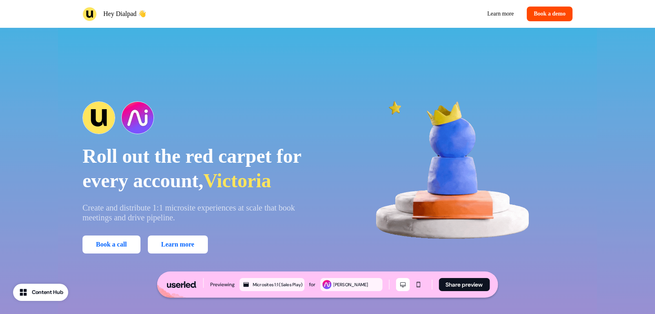
scroll to position [1865, 0]
